Goal: Task Accomplishment & Management: Use online tool/utility

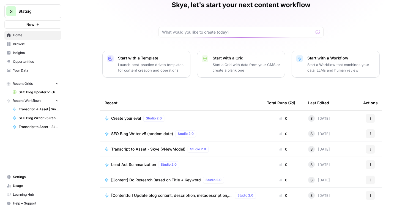
scroll to position [43, 0]
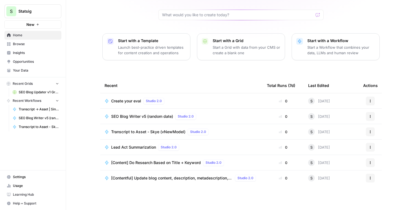
click at [34, 44] on span "Browse" at bounding box center [36, 44] width 46 height 5
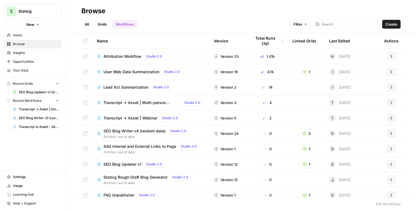
click at [128, 60] on td "Attribution Workflow Studio 2.0" at bounding box center [150, 56] width 117 height 15
click at [124, 57] on span "Attribution Workflow" at bounding box center [122, 56] width 38 height 5
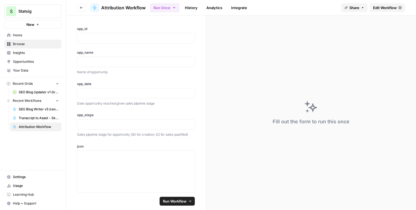
click at [392, 4] on link "Edit Workflow" at bounding box center [387, 7] width 35 height 9
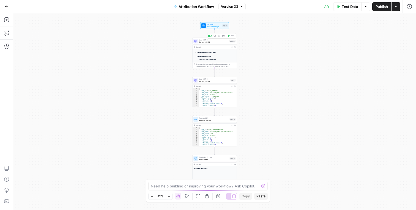
click at [213, 43] on span "Prompt LLM" at bounding box center [213, 42] width 29 height 3
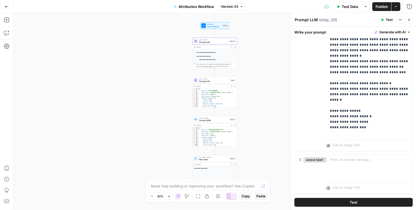
scroll to position [208, 0]
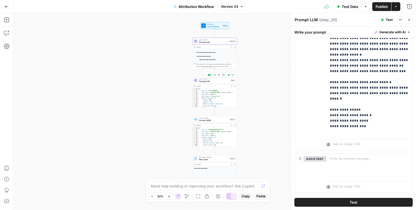
click at [204, 81] on span "Prompt LLM" at bounding box center [214, 81] width 30 height 3
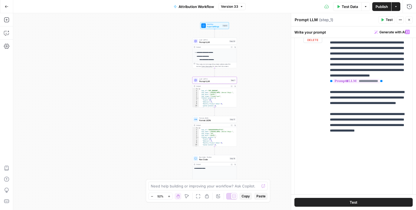
scroll to position [78, 0]
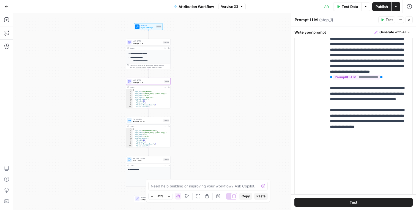
drag, startPoint x: 271, startPoint y: 77, endPoint x: 205, endPoint y: 78, distance: 66.3
click at [205, 78] on div "**********" at bounding box center [214, 111] width 403 height 197
click at [408, 23] on button "Close" at bounding box center [408, 19] width 7 height 7
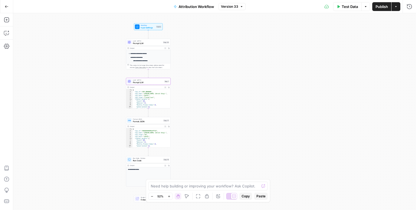
click at [144, 43] on span "Prompt LLM" at bounding box center [147, 43] width 29 height 3
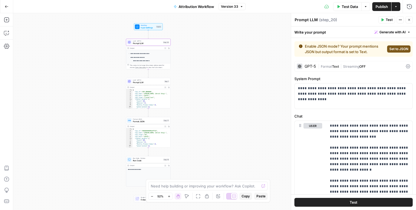
click at [351, 5] on span "Test Data" at bounding box center [349, 6] width 16 height 5
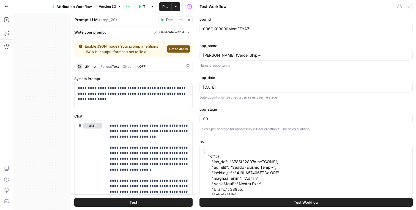
click at [254, 198] on button "Test Workflow" at bounding box center [305, 202] width 213 height 9
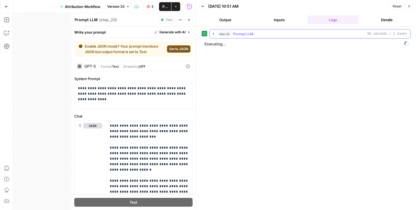
click at [211, 32] on button "step_20 Prompt LLM 56 seconds / 1 tasks" at bounding box center [310, 33] width 200 height 9
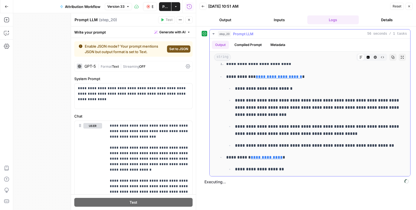
scroll to position [1, 0]
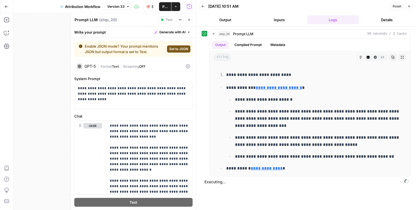
click at [282, 15] on header "Back [DATE] 10:51 AM Reset Close Output Inputs Logs Details" at bounding box center [306, 13] width 220 height 26
click at [280, 19] on button "Inputs" at bounding box center [279, 19] width 52 height 9
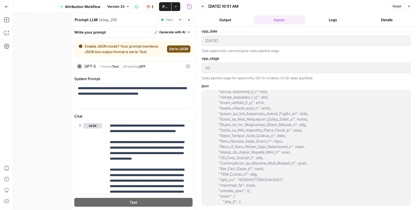
scroll to position [3624, 0]
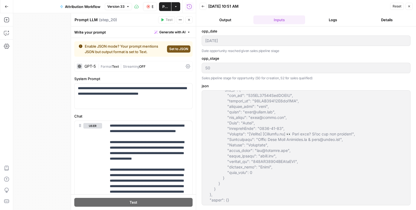
click at [328, 15] on button "Logs" at bounding box center [333, 19] width 52 height 9
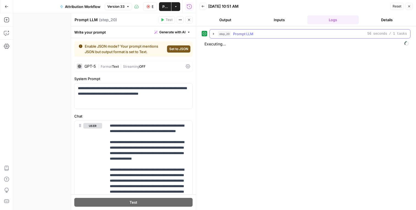
click at [211, 33] on icon "button" at bounding box center [213, 34] width 4 height 4
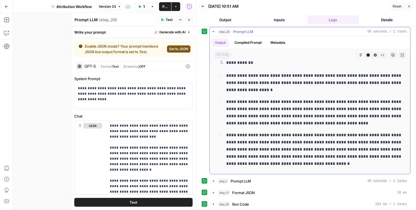
scroll to position [4, 0]
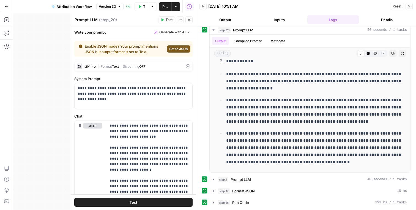
click at [203, 10] on button "Back" at bounding box center [202, 6] width 7 height 7
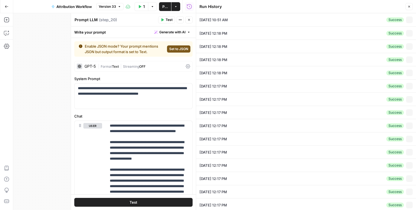
type textarea "{ "opp": { "opp_id": "006QK00000MxmFFYAZ", "opp_name": "[PERSON_NAME] (Vercel S…"
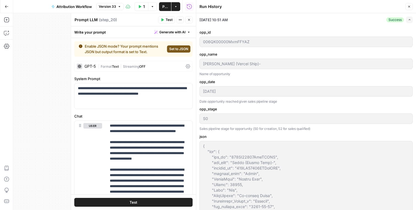
click at [168, 21] on span "Test" at bounding box center [169, 19] width 7 height 5
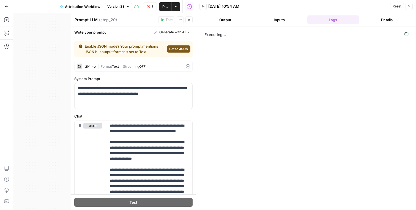
click at [190, 19] on icon "button" at bounding box center [188, 19] width 3 height 3
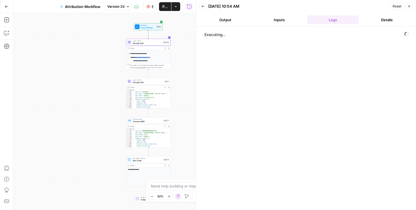
click at [409, 4] on button "Close" at bounding box center [408, 6] width 7 height 7
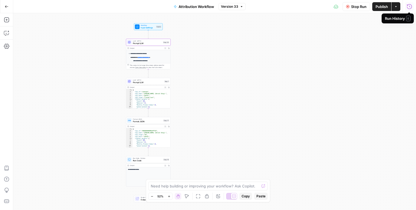
click at [356, 4] on span "Stop Run" at bounding box center [358, 6] width 15 height 5
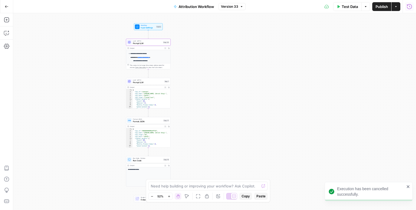
click at [346, 6] on span "Test Data" at bounding box center [349, 6] width 16 height 5
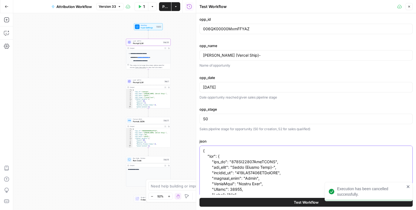
paste textarea ""opp":{"opp_id":"006QK00000PzY6RYAV","opp_name":"[DOMAIN_NAME]","account_id":"0…"
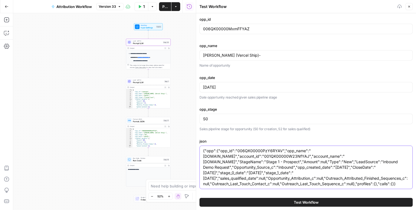
type textarea "{"opp":{"opp_id":"006QK00000PzY6RYAV","opp_name":"[DOMAIN_NAME]","account_id":"…"
click at [230, 53] on input "[PERSON_NAME] (Vercel Ship)-" at bounding box center [306, 55] width 206 height 5
type input "[DOMAIN_NAME]"
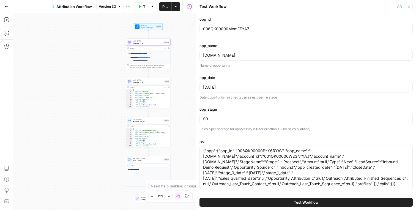
click at [228, 90] on div "[DATE]" at bounding box center [305, 87] width 213 height 10
click at [228, 87] on input "[DATE]" at bounding box center [306, 86] width 206 height 5
drag, startPoint x: 228, startPoint y: 87, endPoint x: 213, endPoint y: 87, distance: 15.1
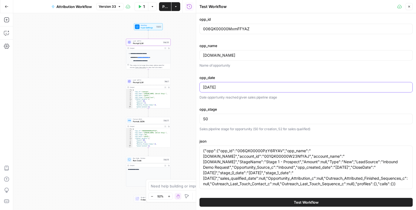
click at [213, 87] on input "[DATE]" at bounding box center [306, 86] width 206 height 5
type input "[DATE]"
click at [214, 100] on div "opp_id 006QK00000MxmFFYAZ opp_name [DOMAIN_NAME] Name of opportunity opp_date […" at bounding box center [305, 103] width 213 height 175
click at [286, 164] on textarea "{"opp":{"opp_id":"006QK00000PzY6RYAV","opp_name":"[DOMAIN_NAME]","account_id":"…" at bounding box center [306, 167] width 206 height 38
click at [272, 168] on textarea "{"opp":{"opp_id":"006QK00000PzY6RYAV","opp_name":"[DOMAIN_NAME]","account_id":"…" at bounding box center [306, 167] width 206 height 38
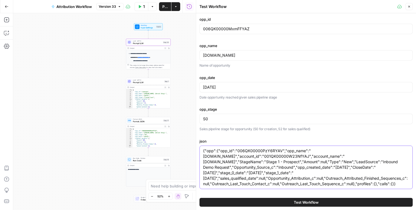
drag, startPoint x: 395, startPoint y: 183, endPoint x: 195, endPoint y: 147, distance: 203.8
click at [196, 147] on div "Test Workflow Close opp_id 006QK00000MxmFFYAZ opp_name [DOMAIN_NAME] Name of op…" at bounding box center [306, 105] width 220 height 210
